Goal: Transaction & Acquisition: Obtain resource

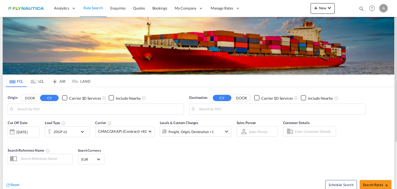
click at [40, 81] on md-tab-item "LCL" at bounding box center [37, 81] width 21 height 12
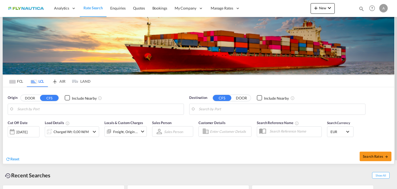
click at [35, 96] on button "DOOR" at bounding box center [30, 98] width 19 height 6
type input "DE-22844, [GEOGRAPHIC_DATA], [GEOGRAPHIC_DATA]"
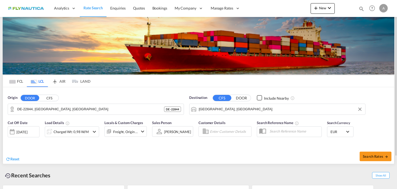
click at [263, 111] on input "[GEOGRAPHIC_DATA], [GEOGRAPHIC_DATA]" at bounding box center [281, 109] width 164 height 8
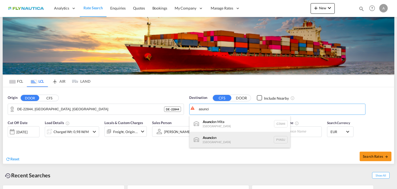
click at [225, 138] on div "Asunci on [GEOGRAPHIC_DATA] [GEOGRAPHIC_DATA]" at bounding box center [239, 140] width 101 height 16
type input "[PERSON_NAME], PYASU"
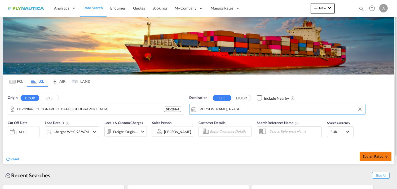
click at [363, 152] on button "Search Rates" at bounding box center [375, 156] width 32 height 10
type input "22844 to PYASU / [DATE]"
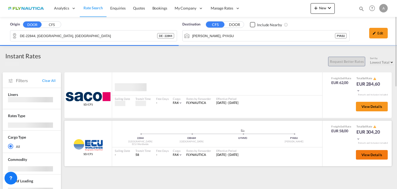
click at [371, 155] on span "View Details" at bounding box center [371, 154] width 21 height 4
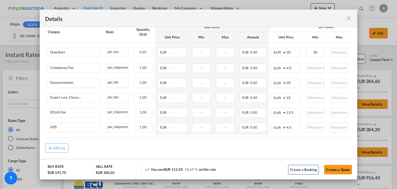
scroll to position [411, 0]
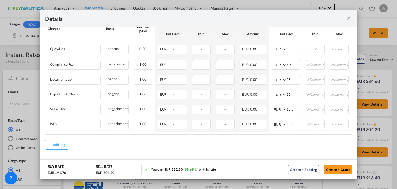
drag, startPoint x: 351, startPoint y: 17, endPoint x: 344, endPoint y: 1, distance: 18.1
click at [351, 17] on md-icon "icon-close fg-AAA8AD m-0 cursor" at bounding box center [348, 18] width 6 height 6
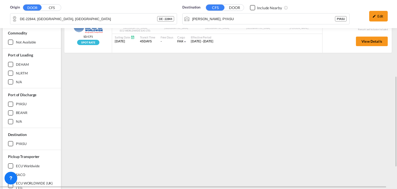
scroll to position [106, 0]
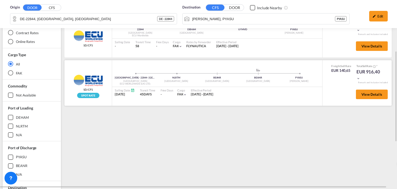
click at [370, 89] on div "View Details" at bounding box center [370, 95] width 36 height 15
click at [375, 96] on span "View Details" at bounding box center [371, 94] width 21 height 4
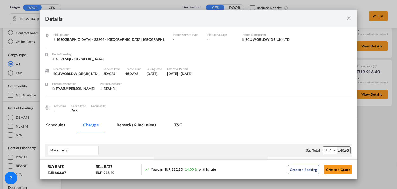
click at [137, 131] on md-tab-item "Remarks & Inclusions" at bounding box center [136, 125] width 52 height 15
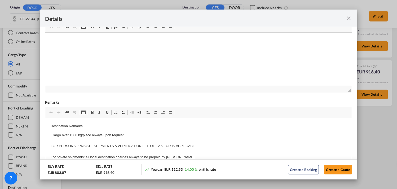
scroll to position [79, 0]
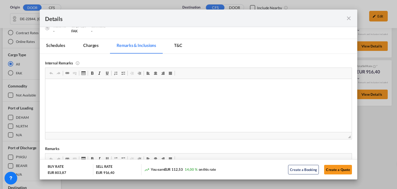
click at [349, 18] on md-icon "icon-close fg-AAA8AD m-0 cursor" at bounding box center [348, 18] width 6 height 6
